Goal: Use online tool/utility: Utilize a website feature to perform a specific function

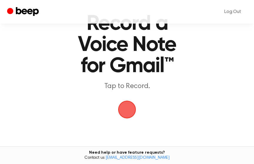
click at [128, 115] on span "button" at bounding box center [127, 109] width 18 height 18
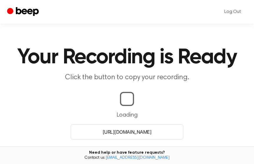
scroll to position [80, 0]
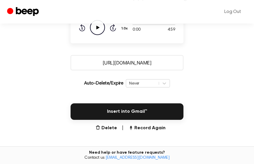
click at [128, 115] on button "Insert into Gmail™" at bounding box center [127, 111] width 113 height 16
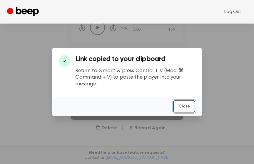
click at [184, 106] on button "Close" at bounding box center [184, 106] width 22 height 12
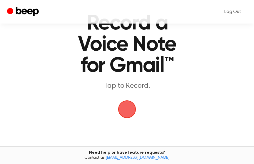
click at [123, 105] on span "button" at bounding box center [127, 109] width 18 height 18
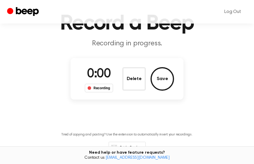
scroll to position [13, 0]
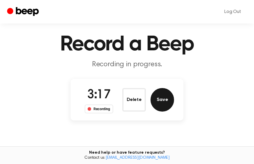
click at [159, 100] on button "Save" at bounding box center [162, 100] width 24 height 24
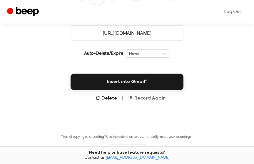
scroll to position [111, 0]
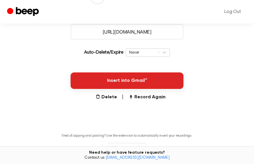
click at [138, 77] on button "Insert into Gmail™" at bounding box center [127, 80] width 113 height 16
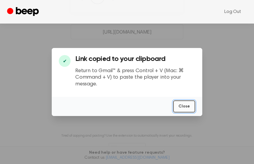
click at [185, 107] on button "Close" at bounding box center [184, 106] width 22 height 12
